Goal: Find contact information: Find contact information

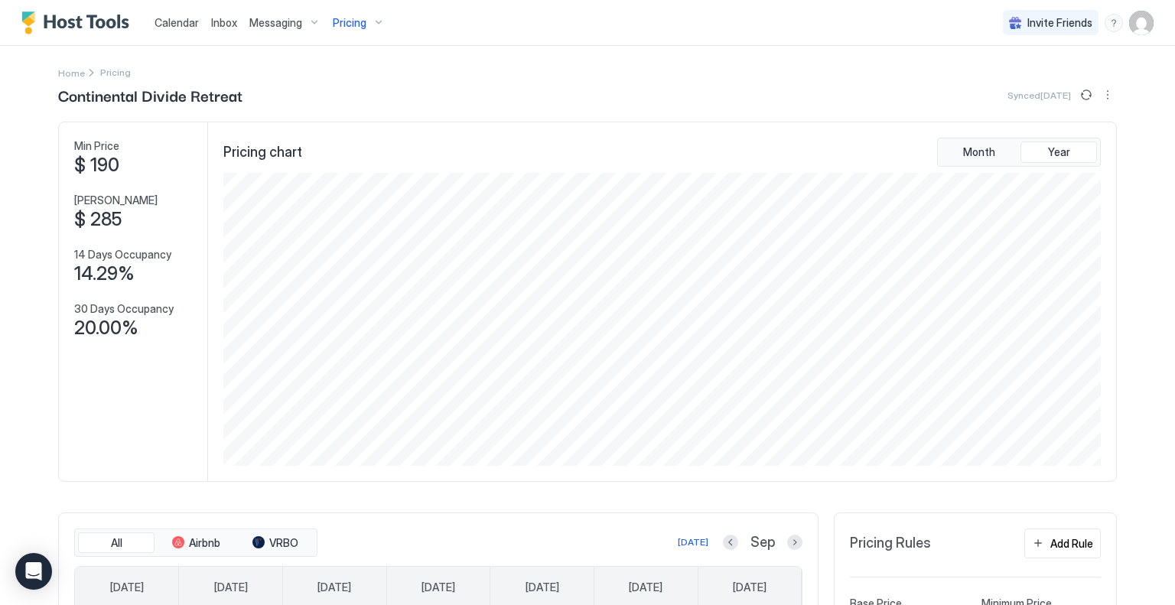
click at [350, 21] on span "Pricing" at bounding box center [350, 23] width 34 height 14
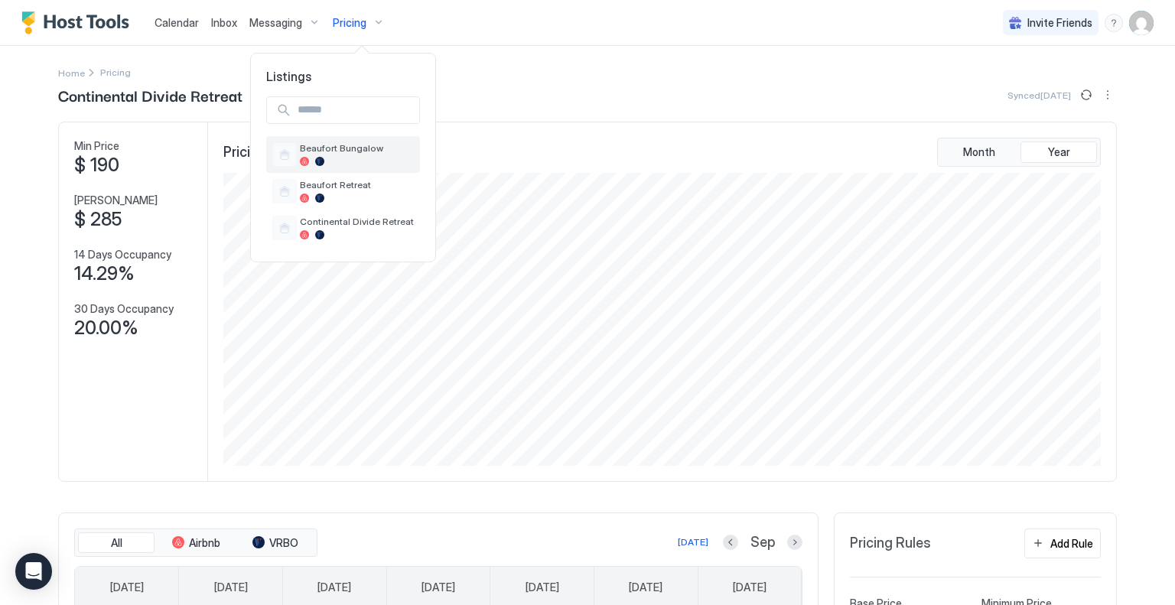
click at [331, 147] on span "Beaufort Bungalow" at bounding box center [357, 147] width 114 height 11
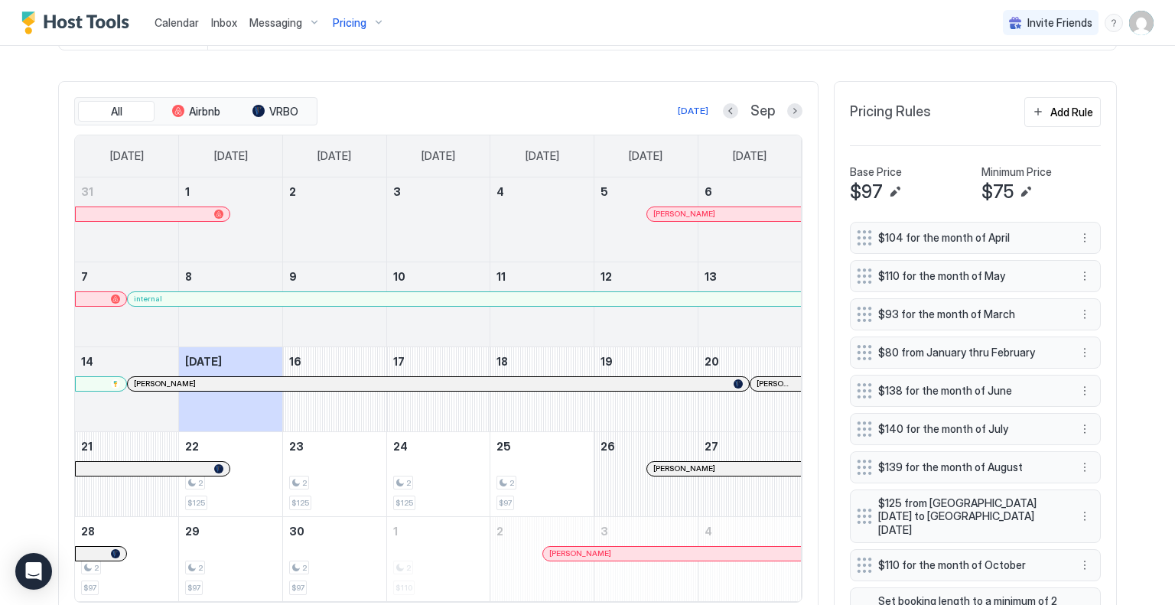
scroll to position [459, 0]
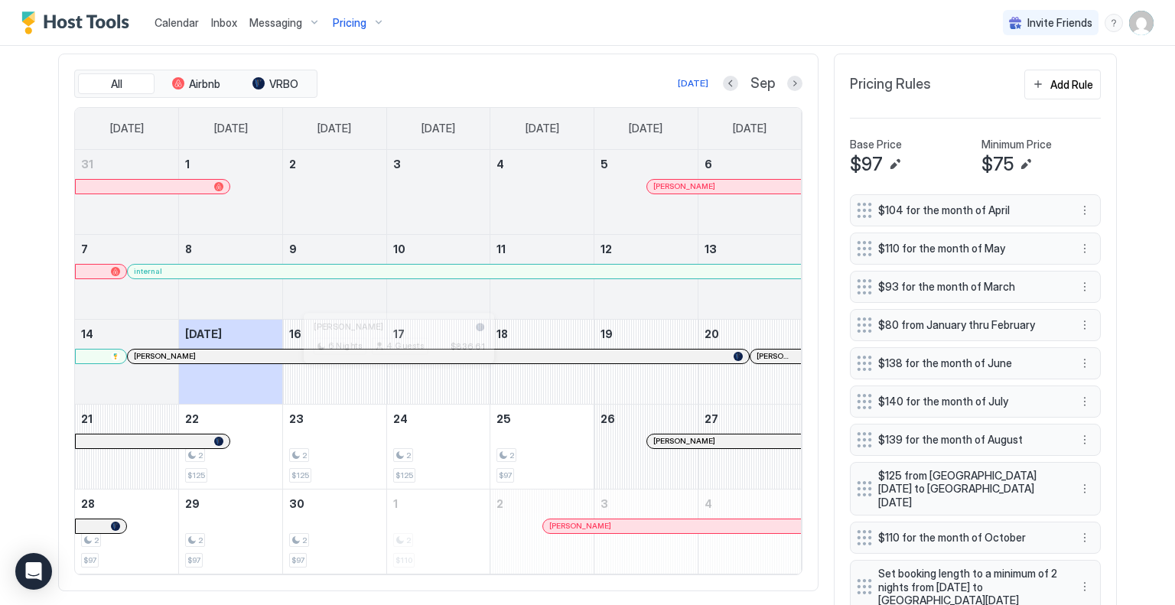
click at [421, 363] on div at bounding box center [427, 356] width 12 height 12
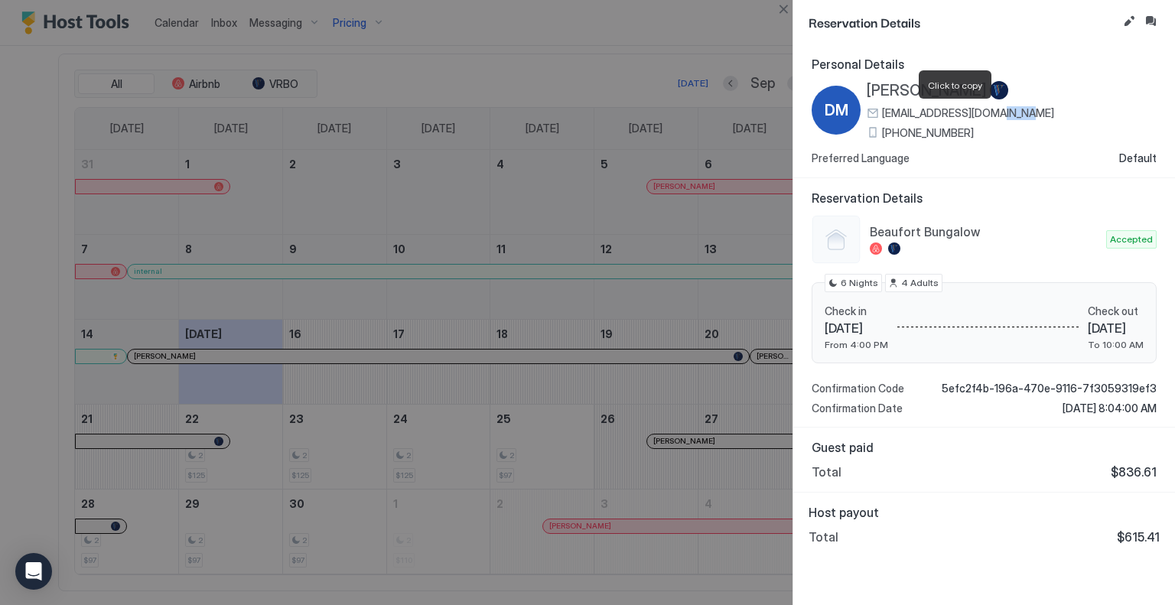
drag, startPoint x: 1032, startPoint y: 117, endPoint x: 994, endPoint y: 116, distance: 37.5
click at [994, 116] on div "[PERSON_NAME] [EMAIL_ADDRESS][DOMAIN_NAME] [PHONE_NUMBER]" at bounding box center [983, 110] width 345 height 58
click at [483, 55] on div at bounding box center [587, 302] width 1175 height 605
click at [981, 140] on div "[PERSON_NAME] [EMAIL_ADDRESS][DOMAIN_NAME] [PHONE_NUMBER] Preferred Language De…" at bounding box center [983, 123] width 345 height 84
drag, startPoint x: 977, startPoint y: 137, endPoint x: 883, endPoint y: 135, distance: 94.9
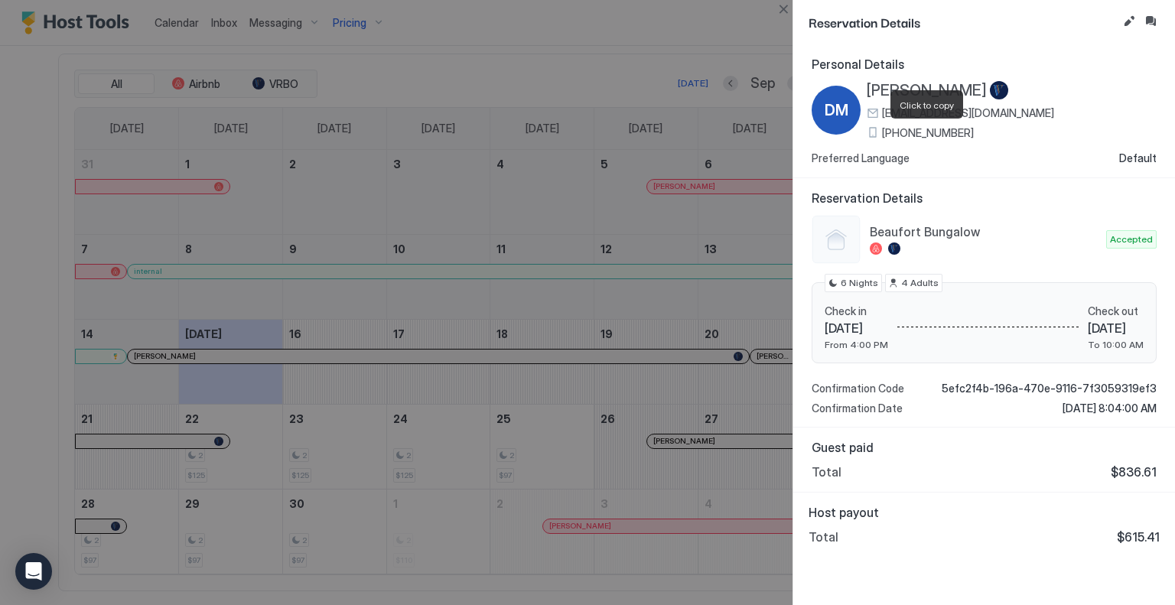
click at [883, 135] on div "[PHONE_NUMBER]" at bounding box center [960, 133] width 187 height 14
click at [1012, 136] on div "[PHONE_NUMBER]" at bounding box center [960, 133] width 187 height 14
drag, startPoint x: 1030, startPoint y: 113, endPoint x: 878, endPoint y: 122, distance: 152.4
click at [878, 122] on div "[PERSON_NAME] [EMAIL_ADDRESS][DOMAIN_NAME] [PHONE_NUMBER]" at bounding box center [983, 110] width 345 height 58
copy span "[EMAIL_ADDRESS][DOMAIN_NAME]"
